Goal: Information Seeking & Learning: Find specific fact

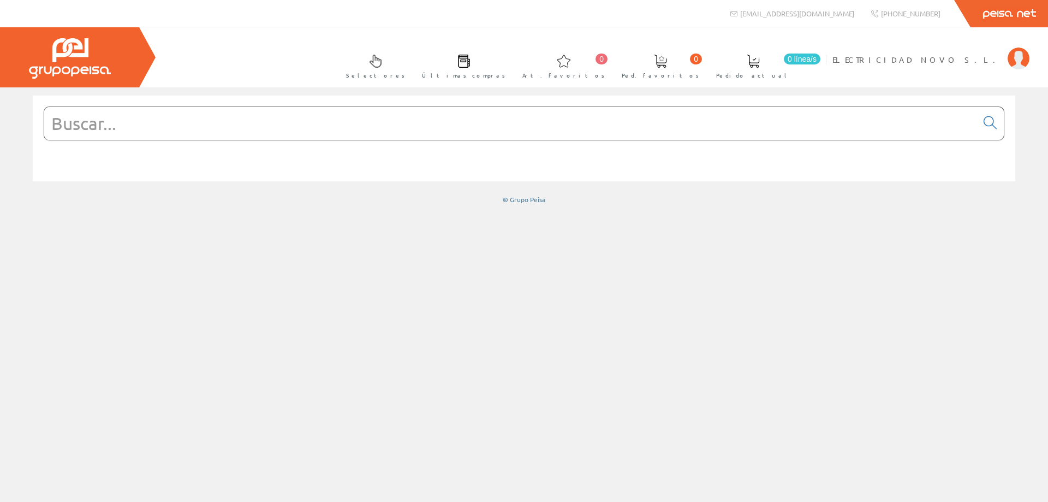
click at [745, 117] on input "text" at bounding box center [510, 123] width 933 height 33
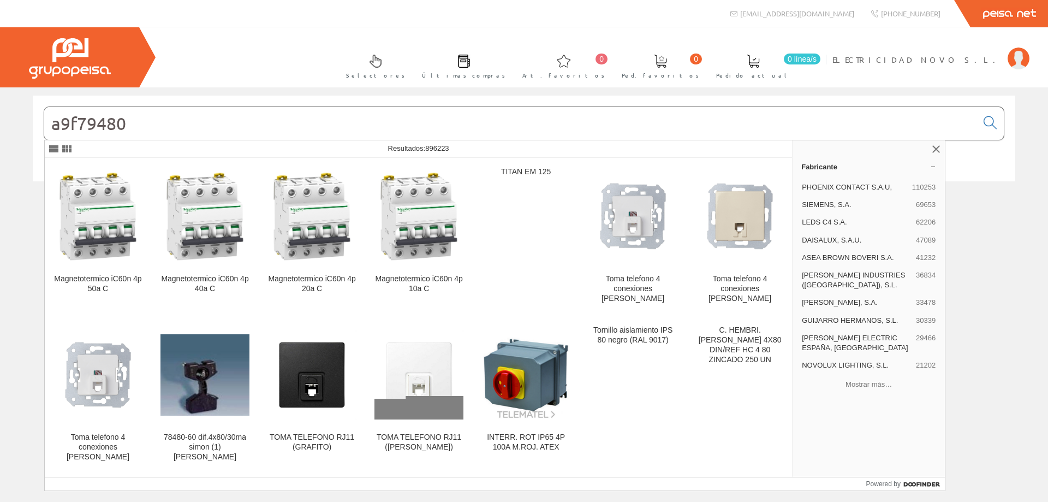
drag, startPoint x: 128, startPoint y: 125, endPoint x: 71, endPoint y: 125, distance: 56.8
click at [71, 125] on input "a9f79480" at bounding box center [510, 123] width 933 height 33
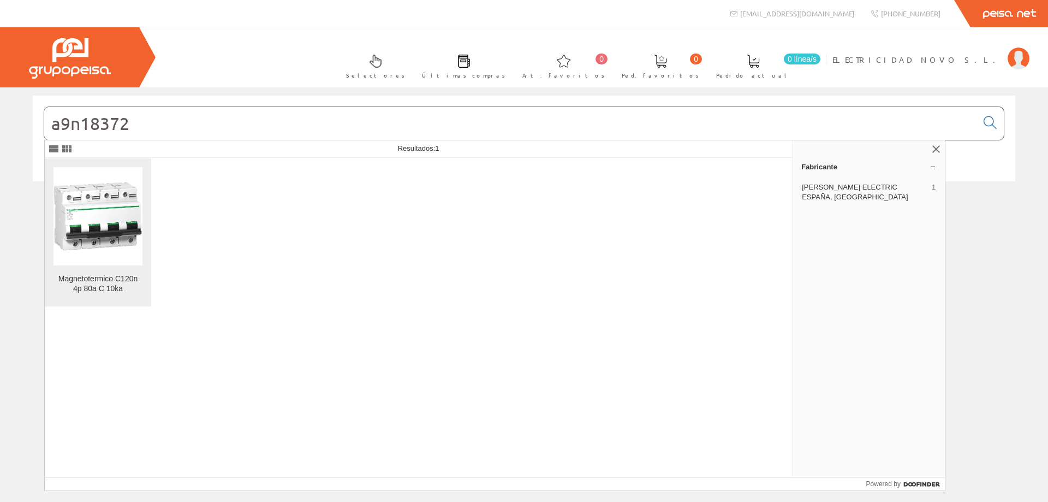
type input "a9n18372"
click at [79, 231] on img at bounding box center [97, 215] width 89 height 89
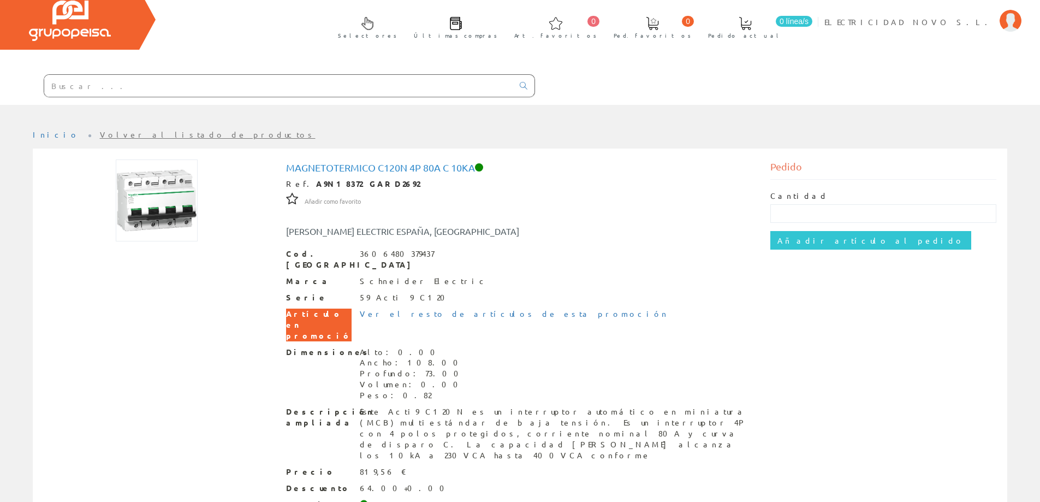
scroll to position [55, 0]
